Goal: Task Accomplishment & Management: Complete application form

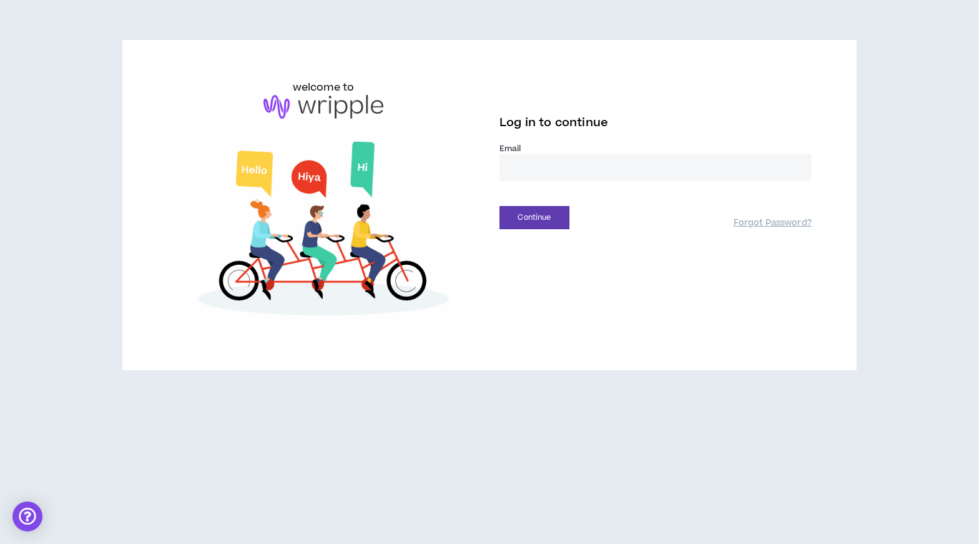
click at [565, 169] on input "email" at bounding box center [656, 167] width 312 height 27
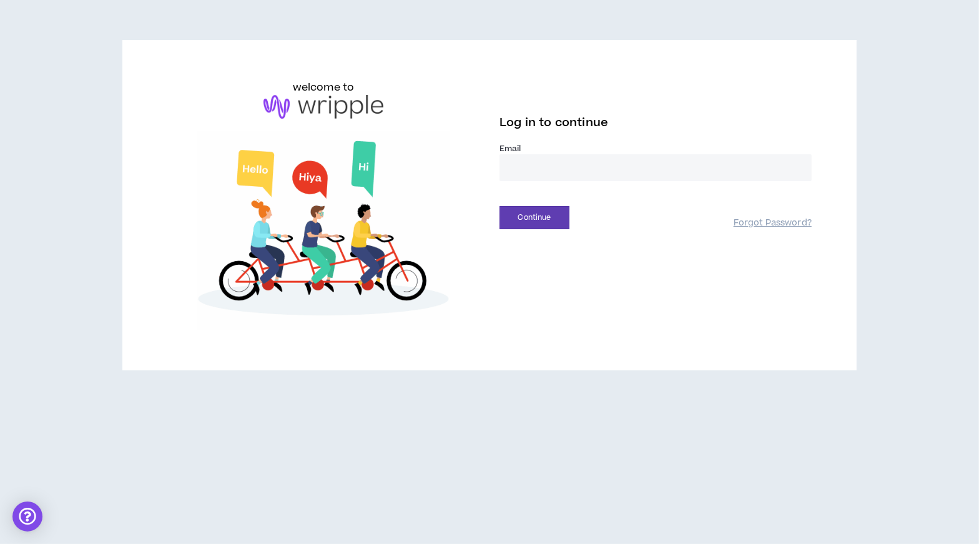
type input "**********"
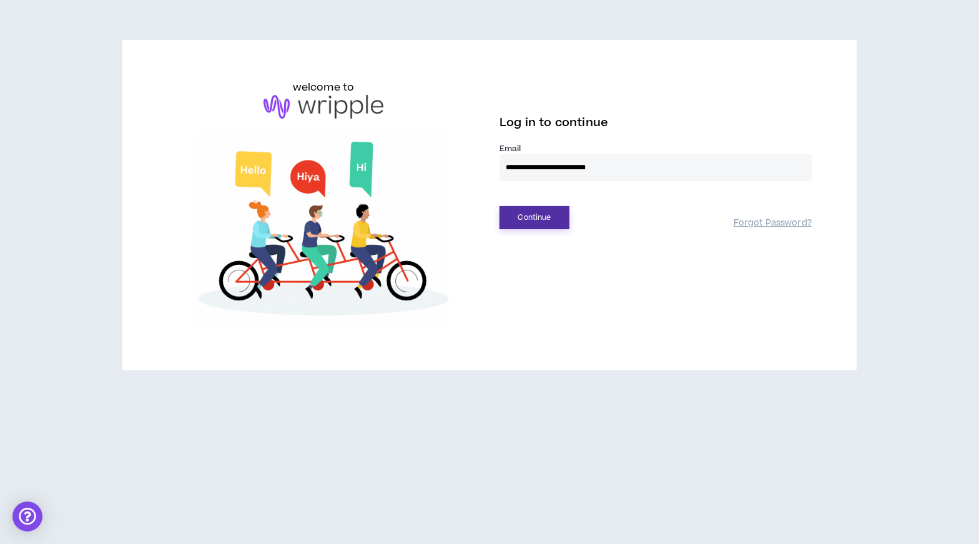
click at [538, 209] on button "Continue" at bounding box center [535, 217] width 70 height 23
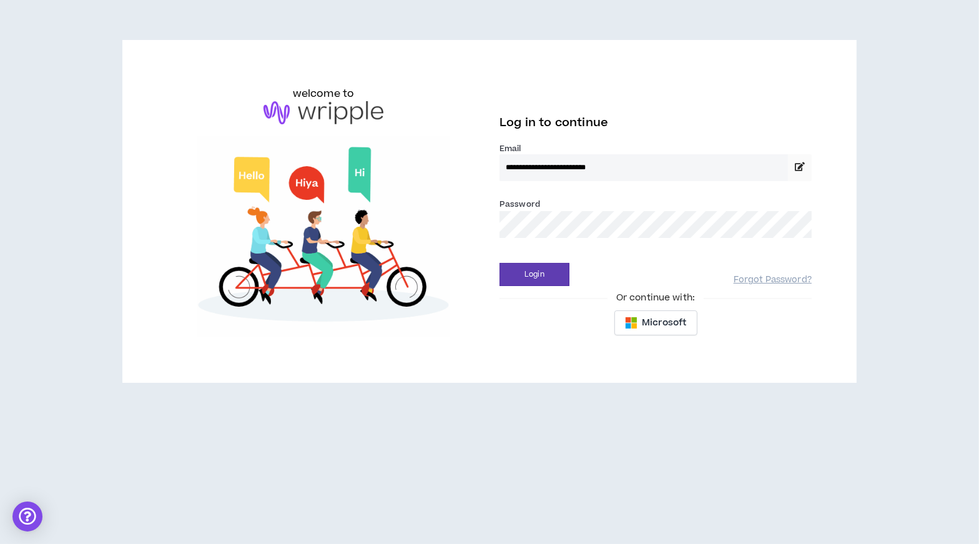
click at [500, 263] on button "Login" at bounding box center [535, 274] width 70 height 23
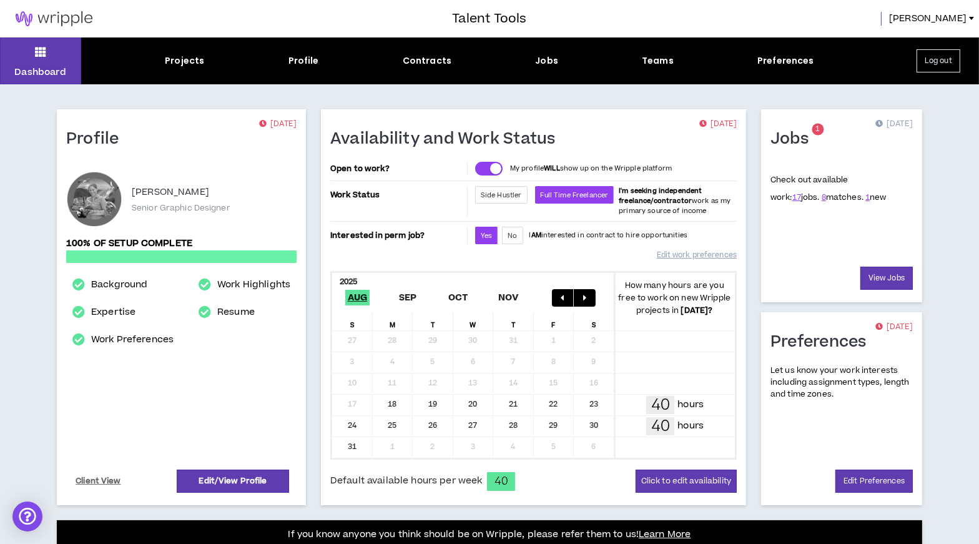
click at [817, 131] on span "1" at bounding box center [818, 129] width 4 height 11
click at [547, 58] on div "Jobs" at bounding box center [546, 60] width 23 height 13
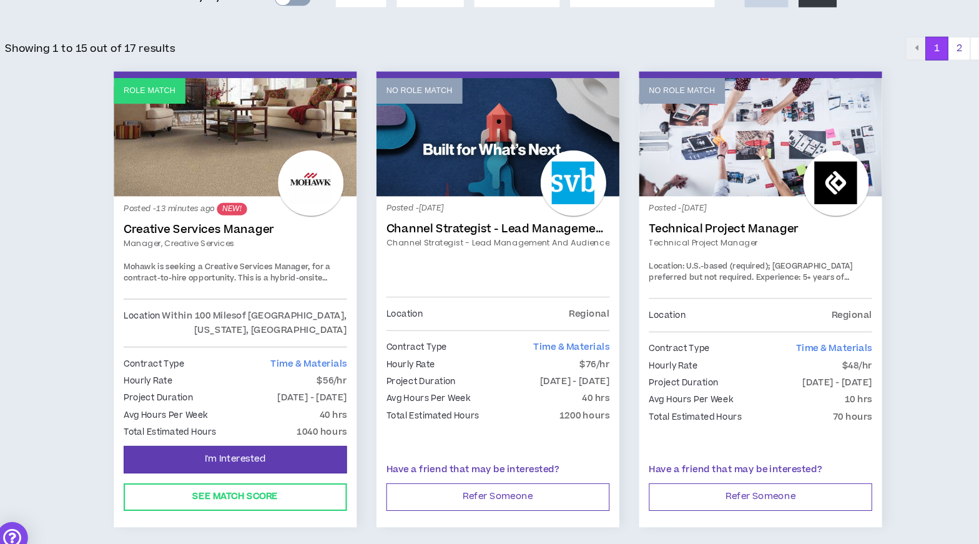
scroll to position [187, 0]
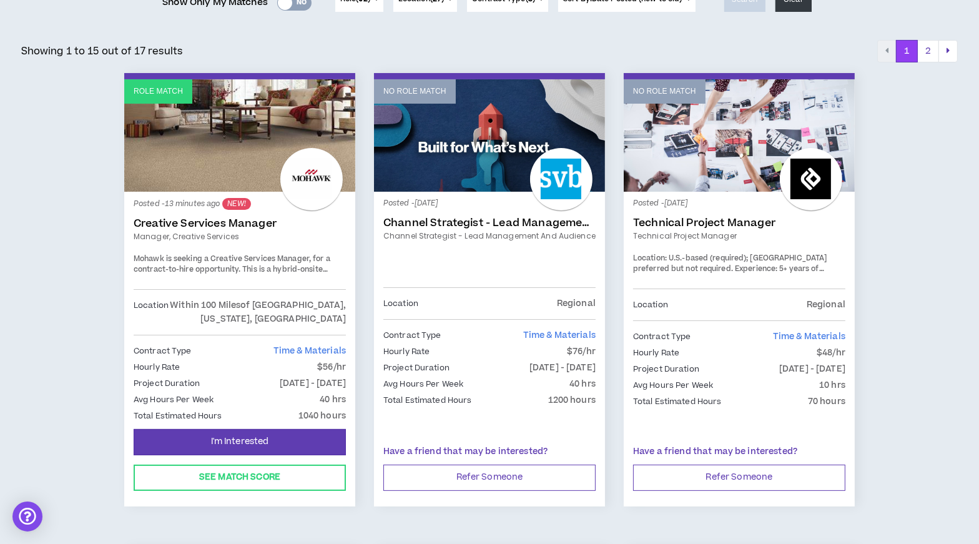
click at [240, 154] on link "Role Match" at bounding box center [239, 135] width 231 height 112
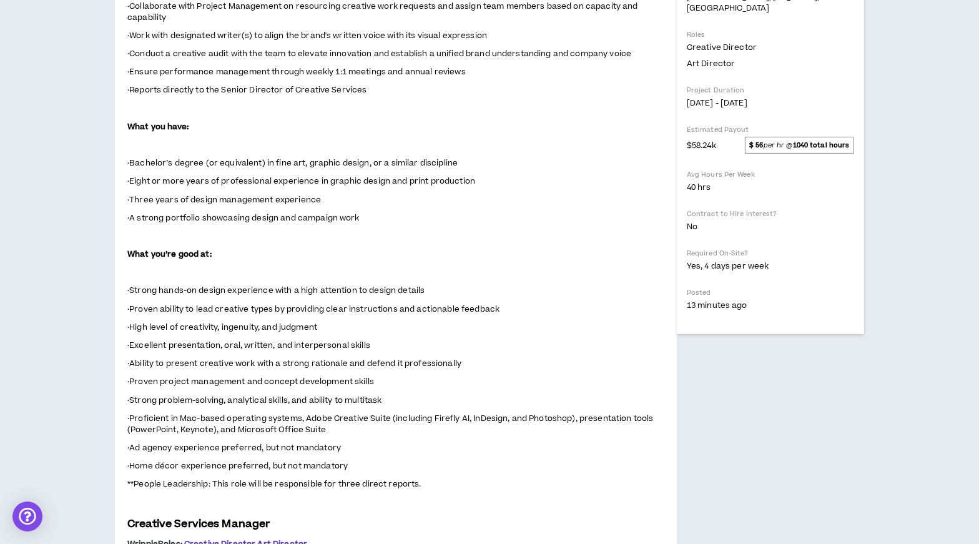
scroll to position [442, 0]
